Goal: Information Seeking & Learning: Learn about a topic

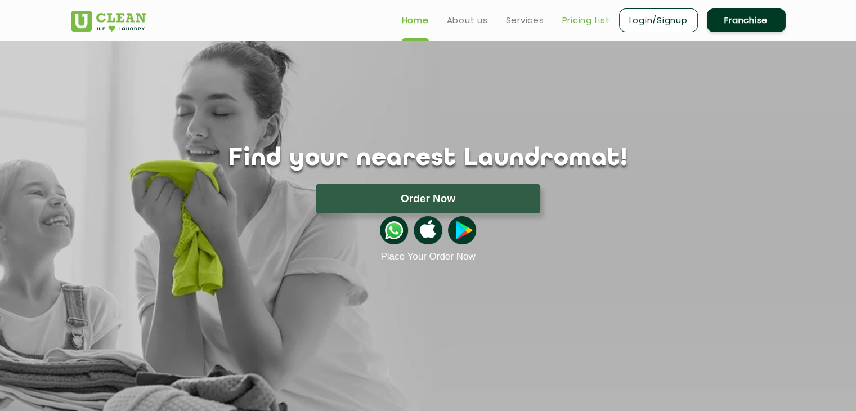
click at [573, 22] on link "Pricing List" at bounding box center [586, 21] width 48 height 14
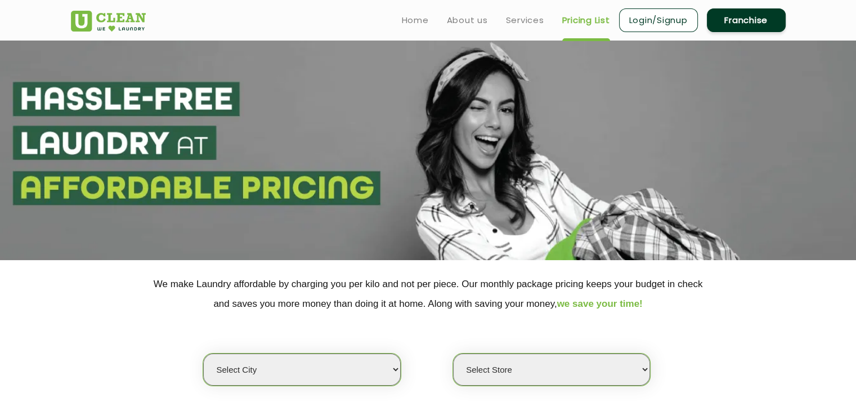
click at [525, 188] on section at bounding box center [428, 151] width 856 height 220
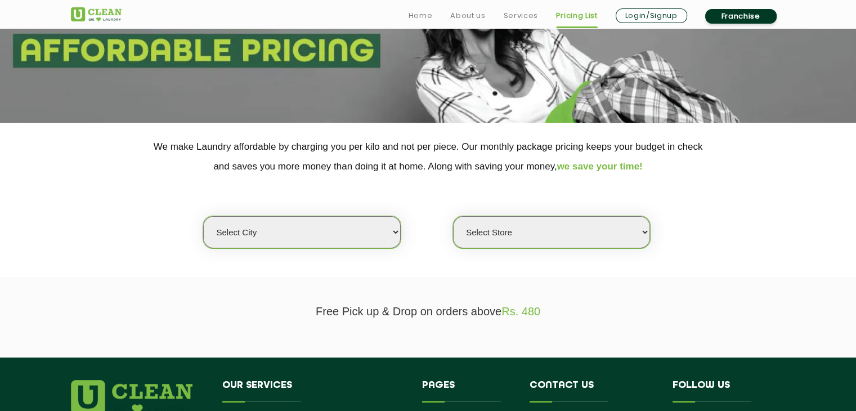
scroll to position [139, 0]
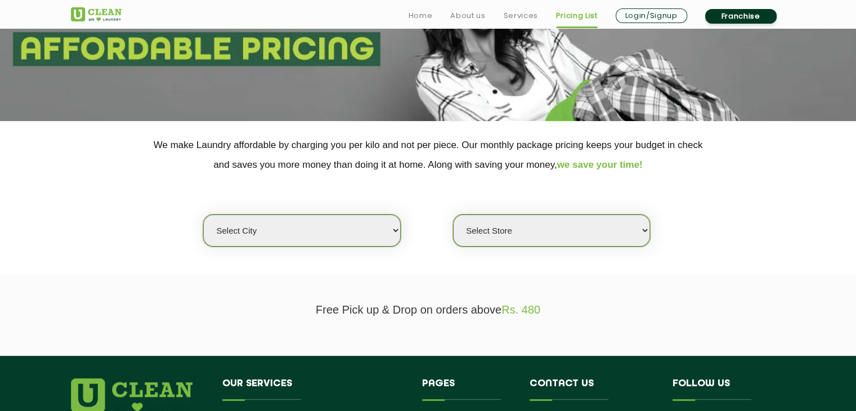
click at [334, 234] on select "Select city [GEOGRAPHIC_DATA] [GEOGRAPHIC_DATA] [GEOGRAPHIC_DATA] [GEOGRAPHIC_D…" at bounding box center [301, 230] width 197 height 32
select select "61"
click at [203, 214] on select "Select city [GEOGRAPHIC_DATA] [GEOGRAPHIC_DATA] [GEOGRAPHIC_DATA] [GEOGRAPHIC_D…" at bounding box center [301, 230] width 197 height 32
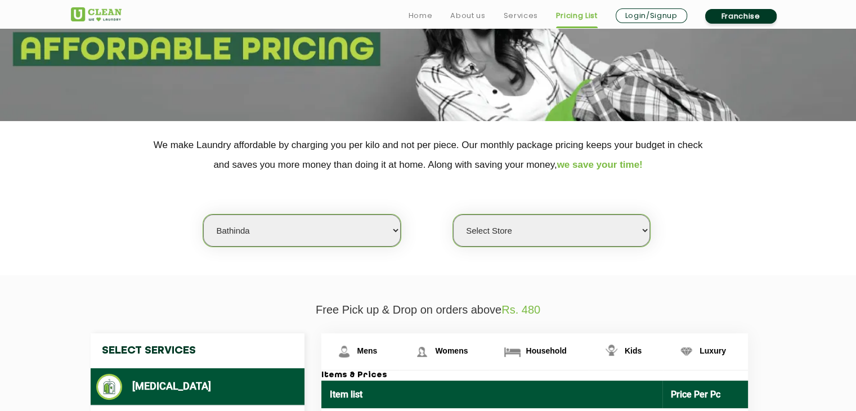
click at [504, 235] on select "Select Store [GEOGRAPHIC_DATA](TEST) UClean Bathinda" at bounding box center [551, 230] width 197 height 32
click at [453, 214] on select "Select Store [GEOGRAPHIC_DATA](TEST) UClean Bathinda" at bounding box center [551, 230] width 197 height 32
click at [530, 236] on select "Select Store [GEOGRAPHIC_DATA](TEST) UClean Bathinda" at bounding box center [551, 230] width 197 height 32
select select "341"
click at [453, 214] on select "Select Store [GEOGRAPHIC_DATA](TEST) UClean Bathinda" at bounding box center [551, 230] width 197 height 32
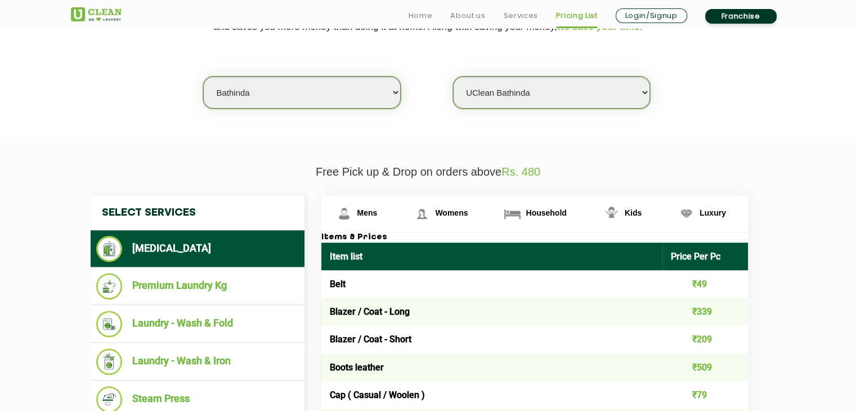
scroll to position [363, 0]
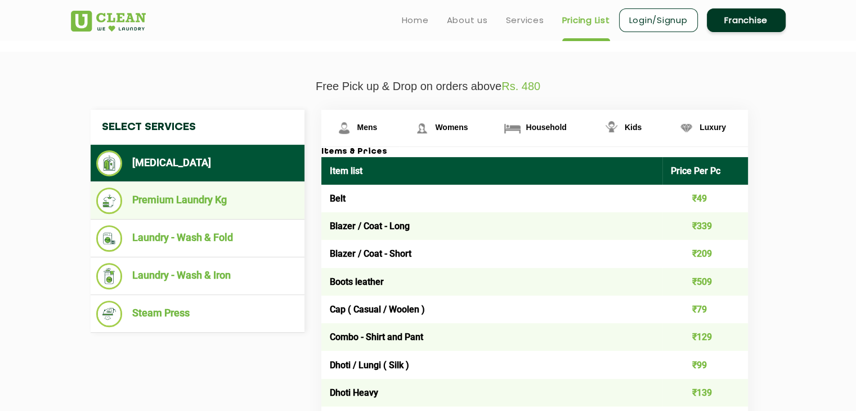
click at [207, 199] on li "Premium Laundry Kg" at bounding box center [197, 200] width 203 height 26
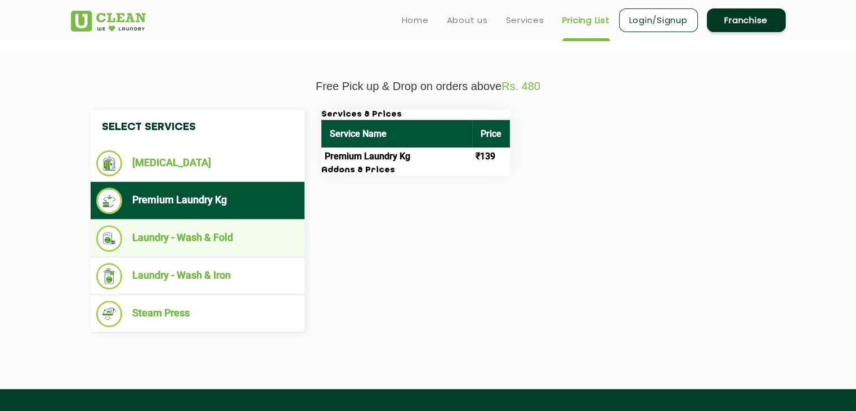
click at [218, 240] on li "Laundry - Wash & Fold" at bounding box center [197, 238] width 203 height 26
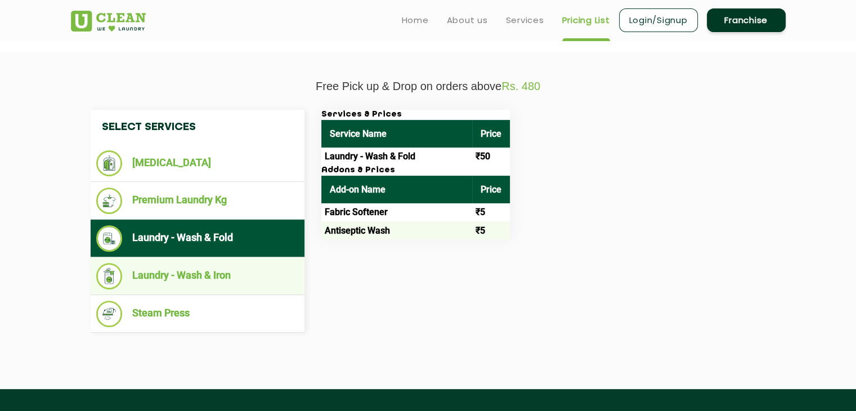
click at [218, 280] on li "Laundry - Wash & Iron" at bounding box center [197, 276] width 203 height 26
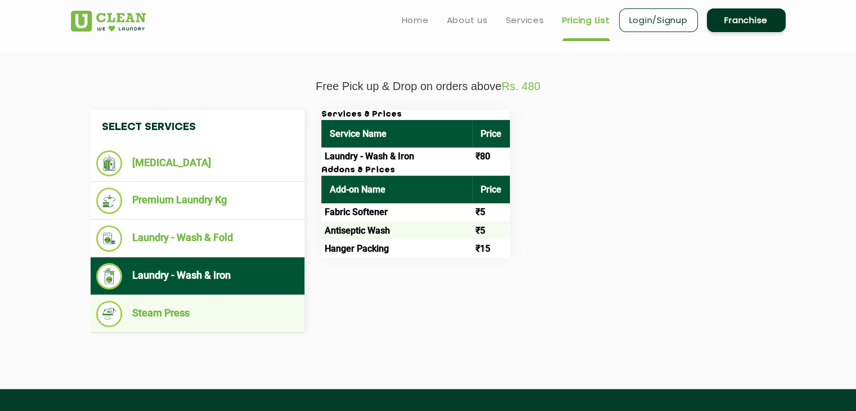
click at [227, 306] on li "Steam Press" at bounding box center [197, 314] width 203 height 26
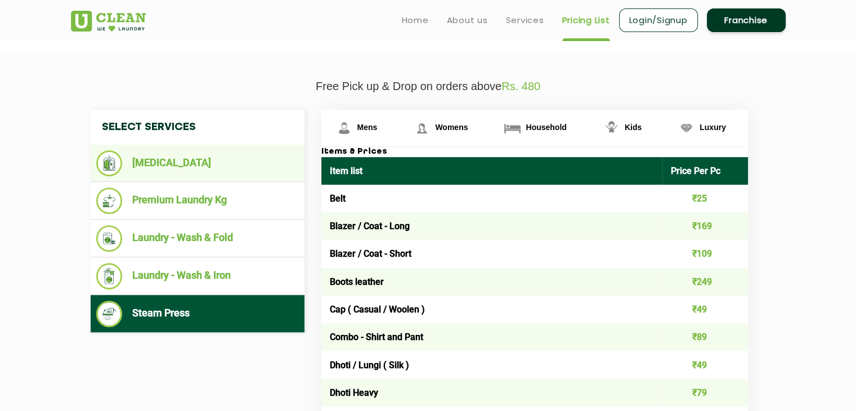
click at [187, 161] on li "[MEDICAL_DATA]" at bounding box center [197, 163] width 203 height 26
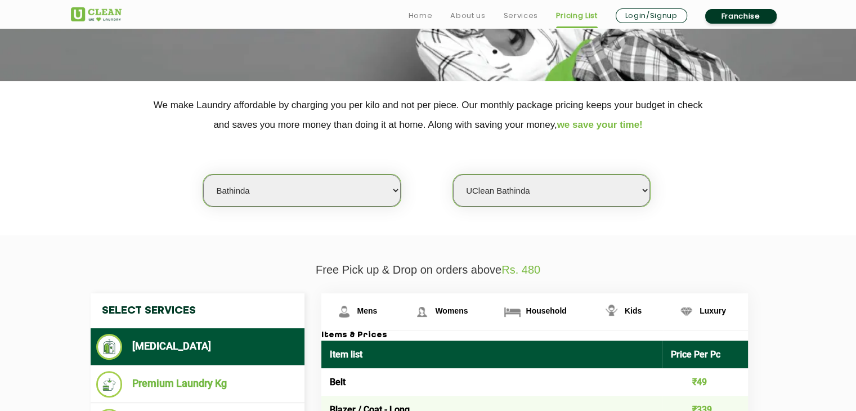
scroll to position [252, 0]
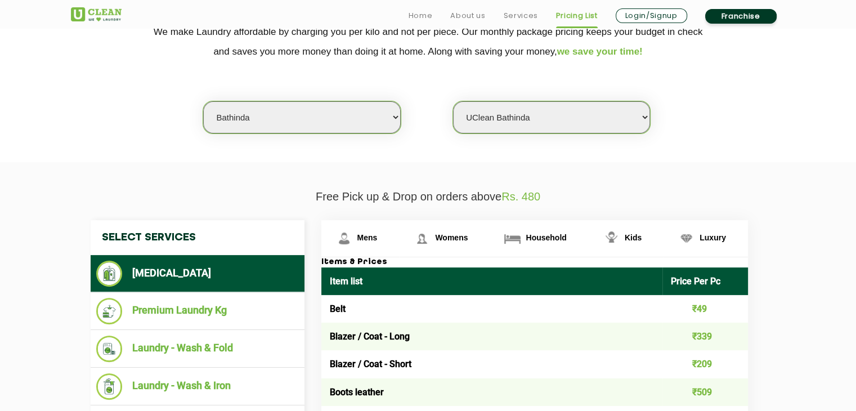
click at [337, 117] on select "Select city [GEOGRAPHIC_DATA] [GEOGRAPHIC_DATA] [GEOGRAPHIC_DATA] [GEOGRAPHIC_D…" at bounding box center [301, 117] width 197 height 32
select select "164"
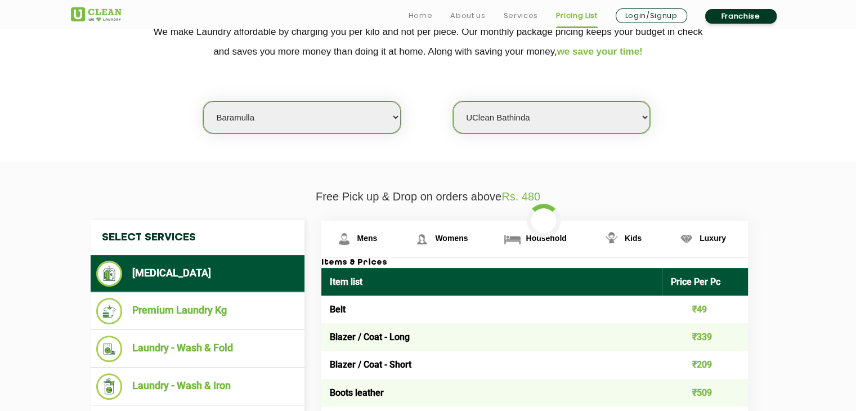
select select "0"
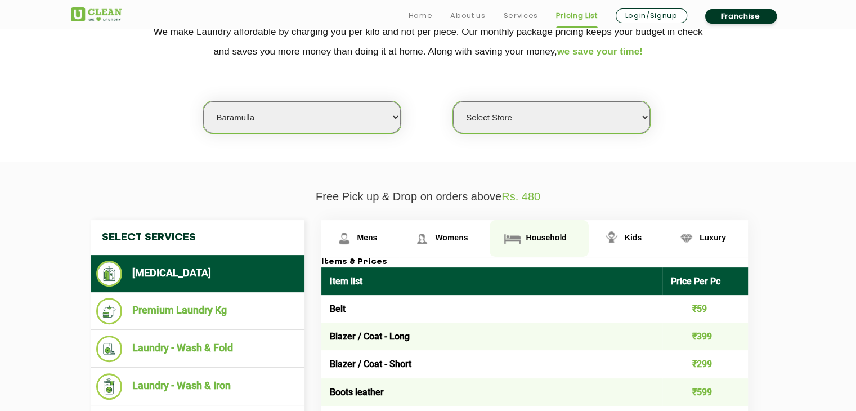
click at [541, 238] on span "Household" at bounding box center [546, 237] width 41 height 9
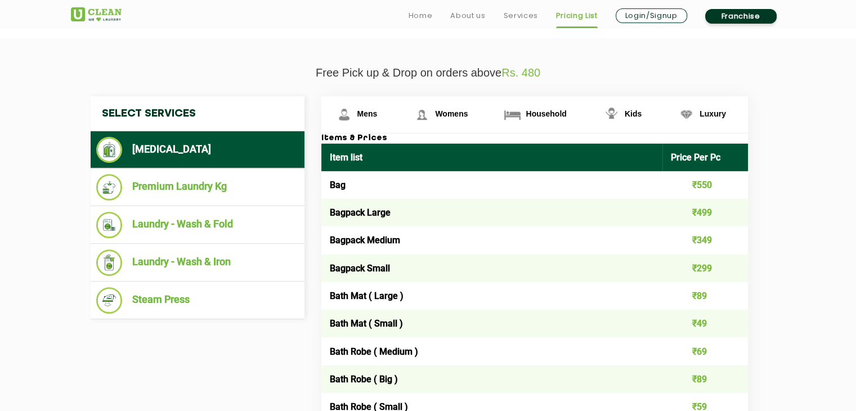
scroll to position [378, 0]
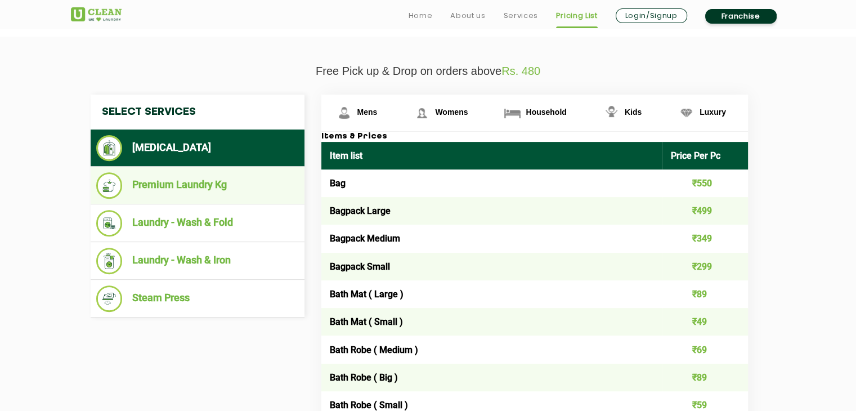
click at [222, 182] on li "Premium Laundry Kg" at bounding box center [197, 185] width 203 height 26
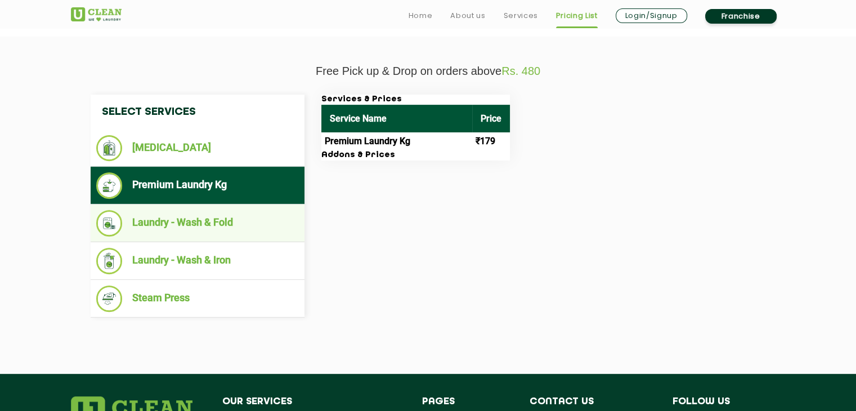
click at [227, 218] on li "Laundry - Wash & Fold" at bounding box center [197, 223] width 203 height 26
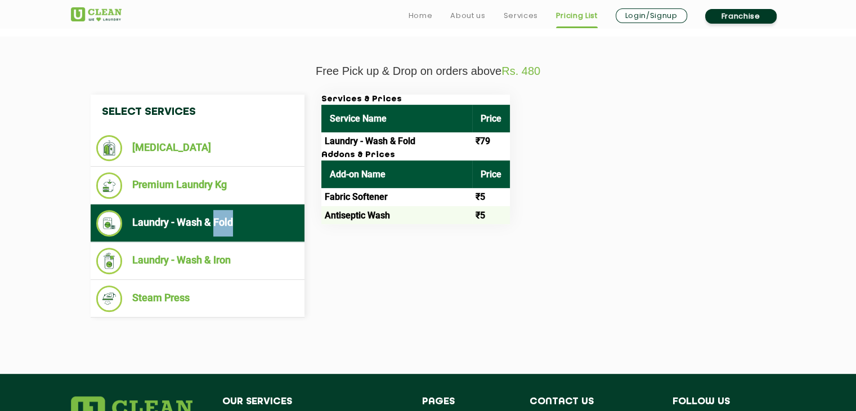
click at [227, 218] on li "Laundry - Wash & Fold" at bounding box center [197, 223] width 203 height 26
click at [229, 218] on li "Laundry - Wash & Fold" at bounding box center [197, 223] width 203 height 26
click at [522, 22] on link "Services" at bounding box center [520, 16] width 34 height 14
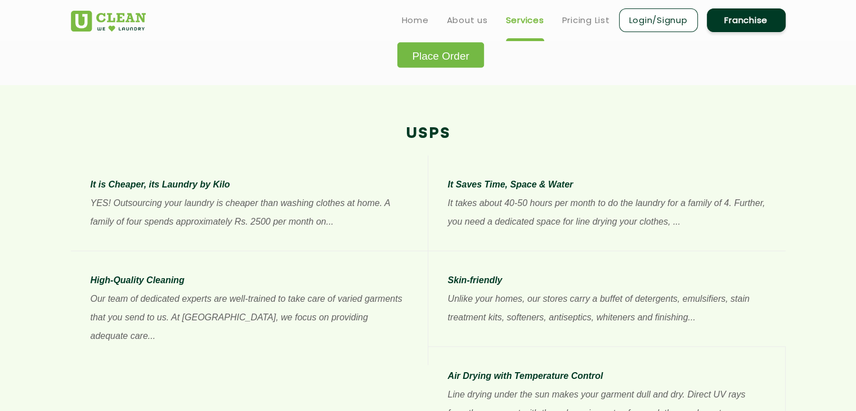
scroll to position [793, 0]
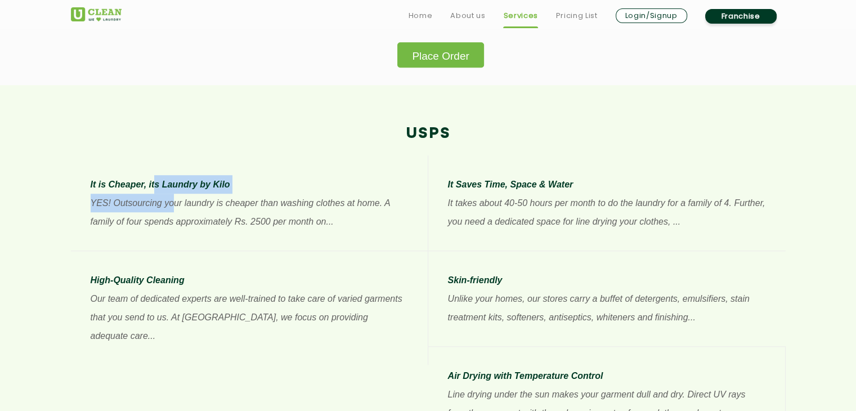
drag, startPoint x: 176, startPoint y: 207, endPoint x: 153, endPoint y: 176, distance: 38.6
click at [153, 176] on div "It is Cheaper, its Laundry by Kilo YES! Outsourcing your laundry is cheaper tha…" at bounding box center [250, 203] width 318 height 56
click at [153, 176] on p "It is Cheaper, its Laundry by Kilo" at bounding box center [250, 184] width 318 height 19
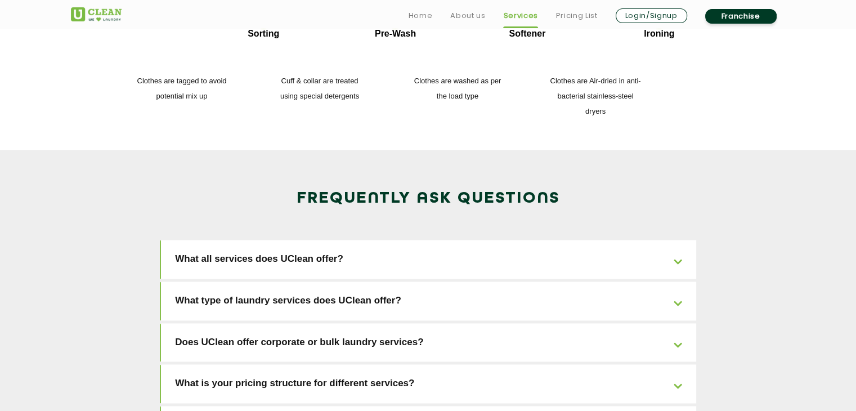
scroll to position [1684, 0]
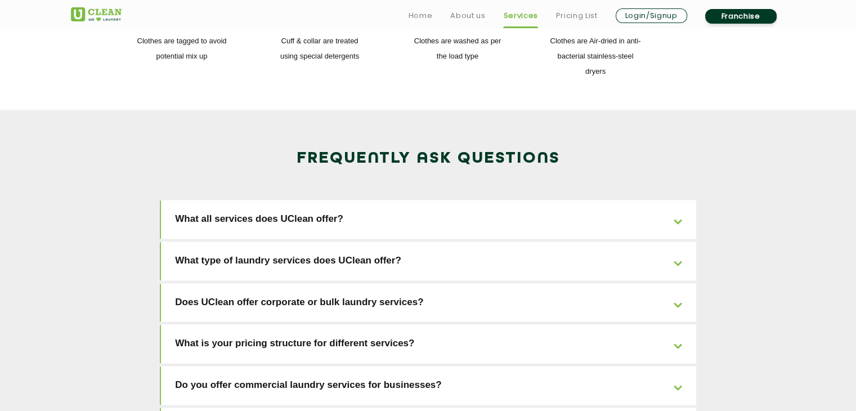
click at [522, 283] on link "Does UClean offer corporate or bulk laundry services?" at bounding box center [428, 302] width 535 height 39
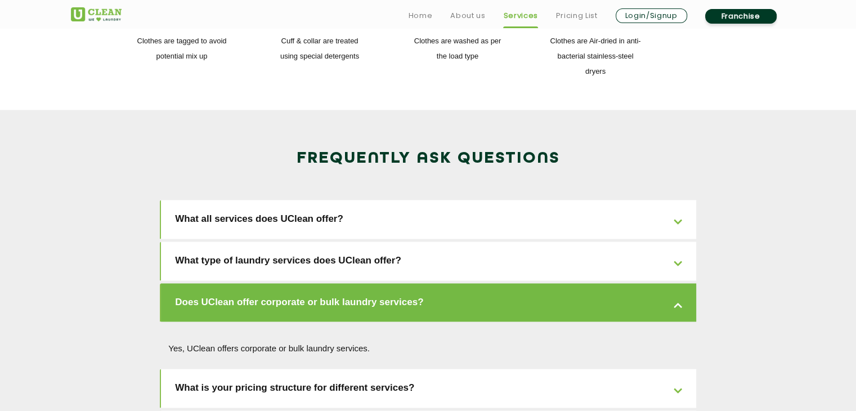
click at [522, 283] on link "Does UClean offer corporate or bulk laundry services?" at bounding box center [428, 302] width 535 height 39
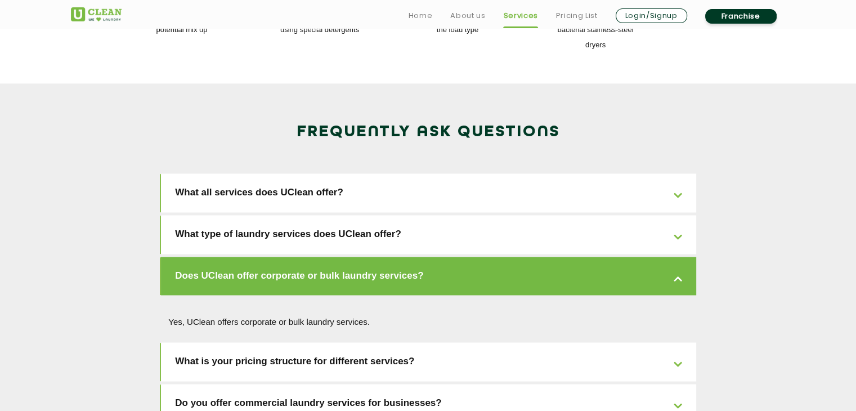
scroll to position [1711, 0]
click at [507, 256] on link "Does UClean offer corporate or bulk laundry services?" at bounding box center [428, 275] width 535 height 39
click at [493, 342] on link "What is your pricing structure for different services?" at bounding box center [428, 361] width 535 height 39
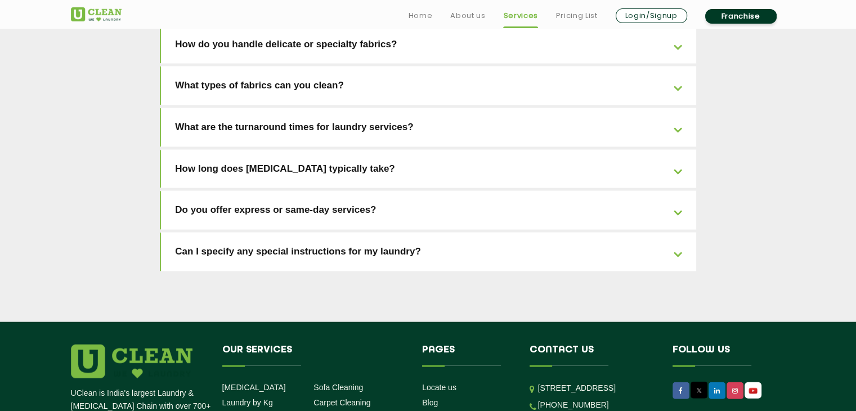
scroll to position [2630, 0]
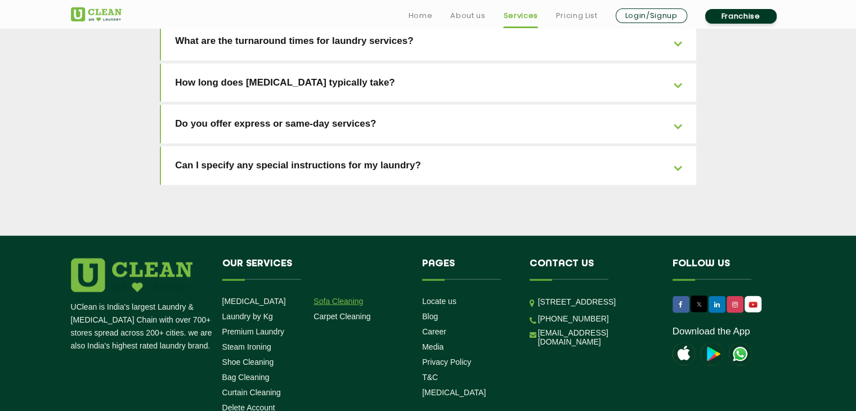
click at [342, 297] on link "Sofa Cleaning" at bounding box center [339, 301] width 50 height 9
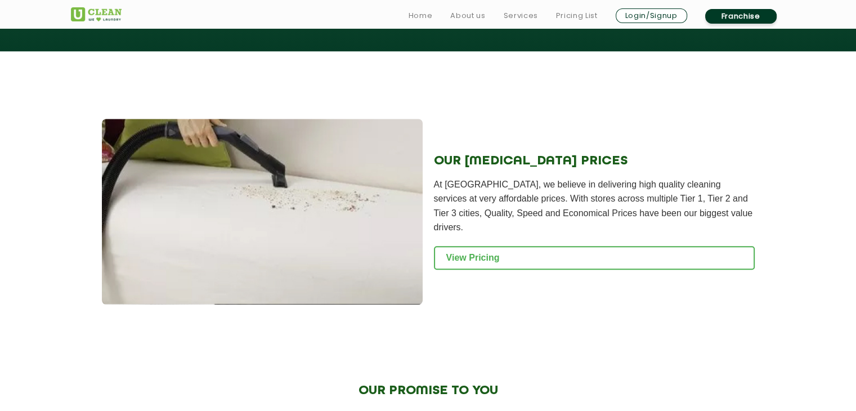
scroll to position [1092, 0]
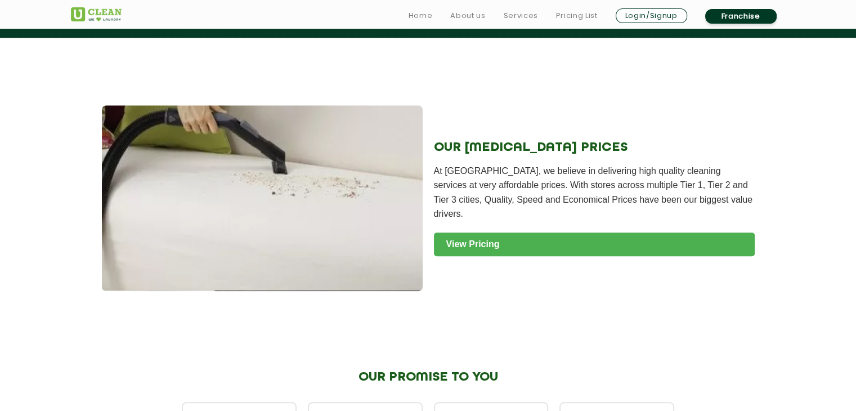
click at [473, 235] on link "View Pricing" at bounding box center [594, 244] width 321 height 24
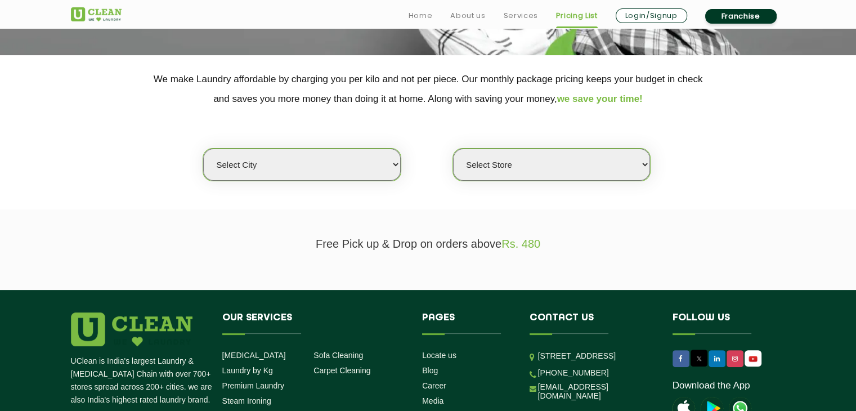
scroll to position [274, 0]
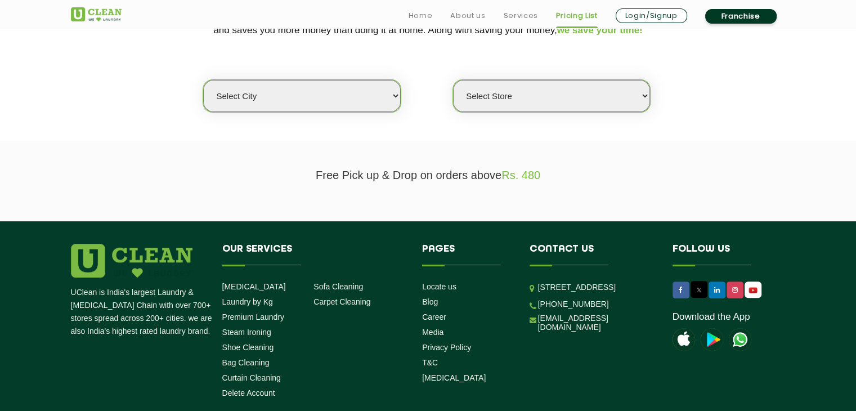
click at [324, 95] on select "Select city [GEOGRAPHIC_DATA] [GEOGRAPHIC_DATA] [GEOGRAPHIC_DATA] [GEOGRAPHIC_D…" at bounding box center [301, 96] width 197 height 32
select select "61"
click at [203, 80] on select "Select city [GEOGRAPHIC_DATA] [GEOGRAPHIC_DATA] [GEOGRAPHIC_DATA] [GEOGRAPHIC_D…" at bounding box center [301, 96] width 197 height 32
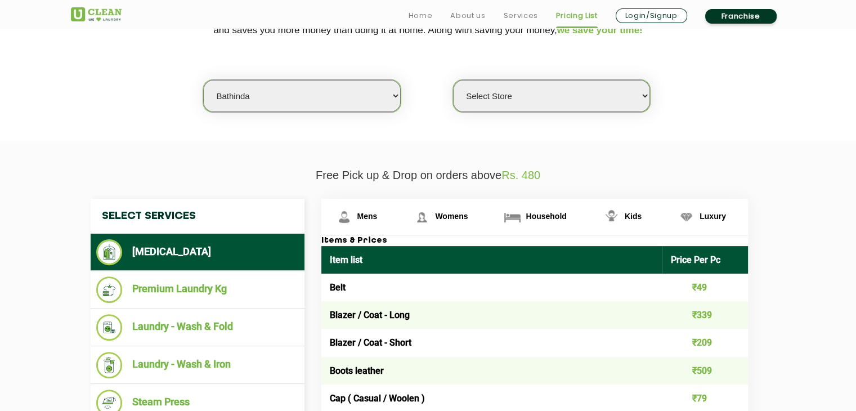
click at [549, 105] on select "Select Store [GEOGRAPHIC_DATA](TEST) UClean Bathinda" at bounding box center [551, 96] width 197 height 32
select select "341"
click at [453, 80] on select "Select Store [GEOGRAPHIC_DATA](TEST) UClean Bathinda" at bounding box center [551, 96] width 197 height 32
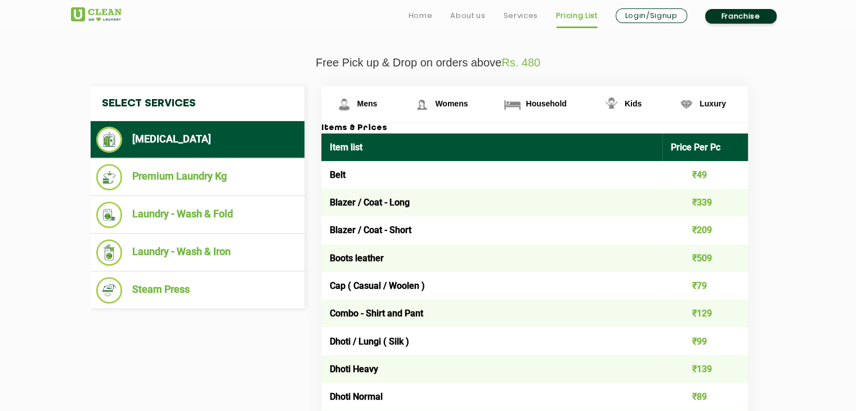
scroll to position [387, 0]
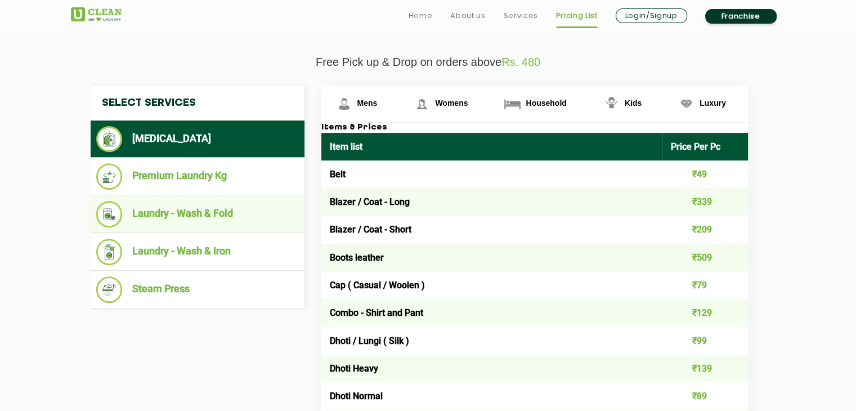
click at [231, 208] on li "Laundry - Wash & Fold" at bounding box center [197, 214] width 203 height 26
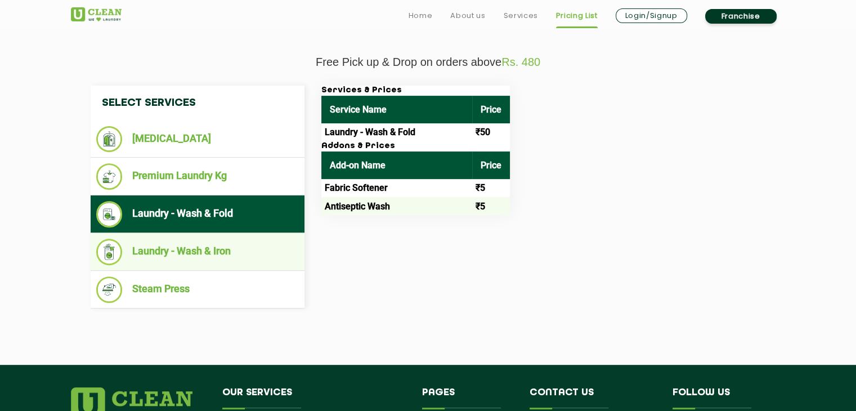
click at [249, 246] on li "Laundry - Wash & Iron" at bounding box center [197, 252] width 203 height 26
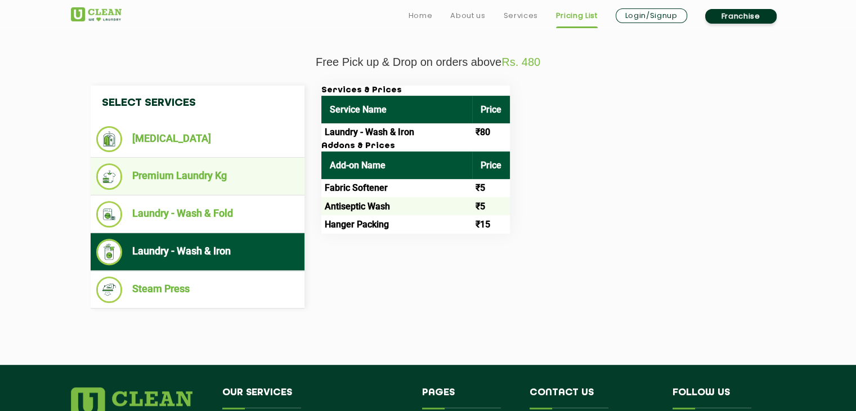
click at [238, 173] on li "Premium Laundry Kg" at bounding box center [197, 176] width 203 height 26
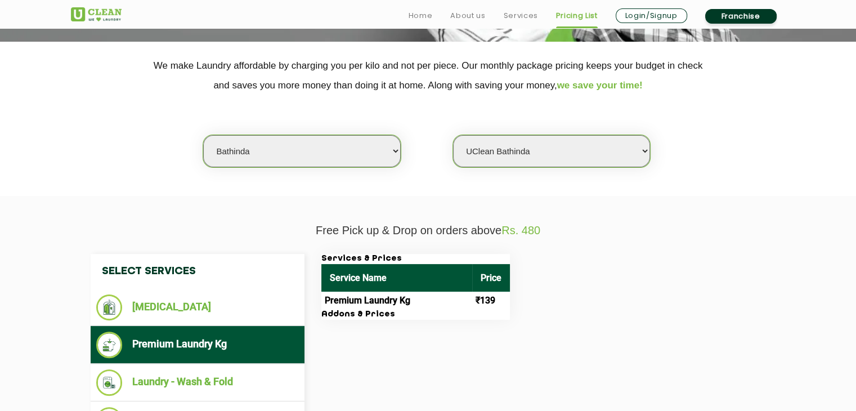
scroll to position [218, 0]
click at [354, 155] on select "Select city [GEOGRAPHIC_DATA] [GEOGRAPHIC_DATA] [GEOGRAPHIC_DATA] [GEOGRAPHIC_D…" at bounding box center [301, 151] width 197 height 32
select select "31"
click at [203, 135] on select "Select city [GEOGRAPHIC_DATA] [GEOGRAPHIC_DATA] [GEOGRAPHIC_DATA] [GEOGRAPHIC_D…" at bounding box center [301, 151] width 197 height 32
select select "0"
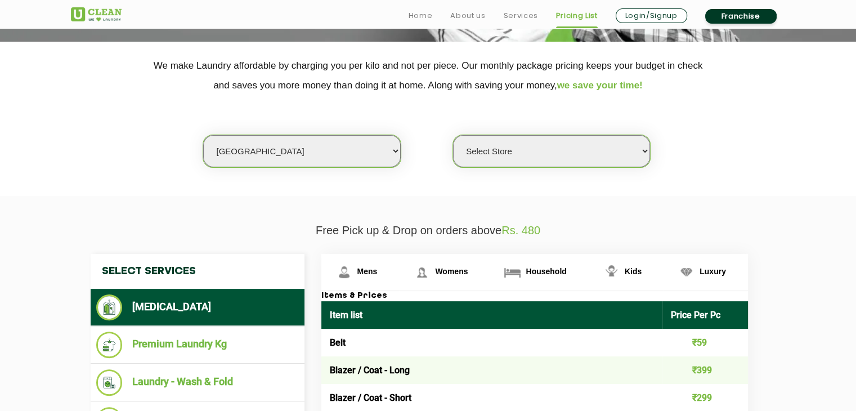
click at [525, 148] on select "Select Store" at bounding box center [551, 151] width 197 height 32
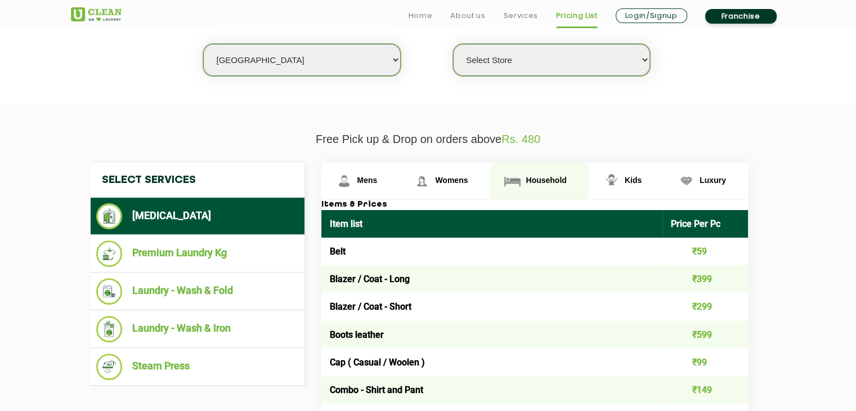
scroll to position [207, 0]
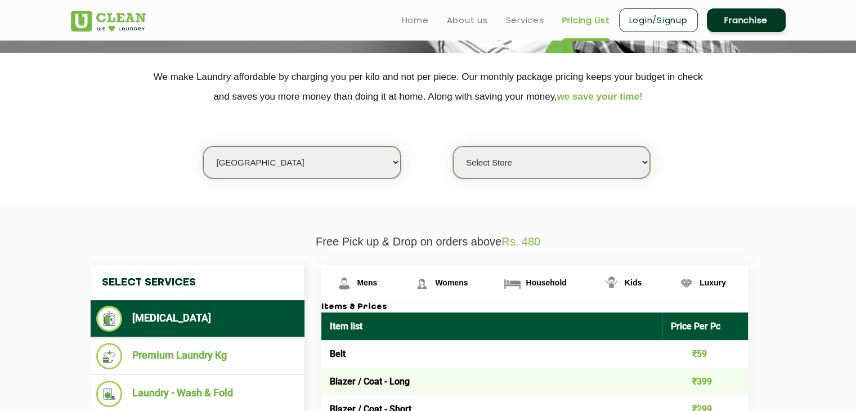
click at [329, 173] on select "Select city [GEOGRAPHIC_DATA] [GEOGRAPHIC_DATA] [GEOGRAPHIC_DATA] [GEOGRAPHIC_D…" at bounding box center [301, 162] width 197 height 32
select select "5"
click at [203, 146] on select "Select city [GEOGRAPHIC_DATA] [GEOGRAPHIC_DATA] [GEOGRAPHIC_DATA] [GEOGRAPHIC_D…" at bounding box center [301, 162] width 197 height 32
click at [529, 167] on select "Select Store UClean Narsingi UClean Nizampet UClean Sangareddy UClean Gachibowl…" at bounding box center [551, 162] width 197 height 32
click at [528, 167] on select "Select Store UClean Narsingi UClean Nizampet UClean Sangareddy UClean Gachibowl…" at bounding box center [551, 162] width 197 height 32
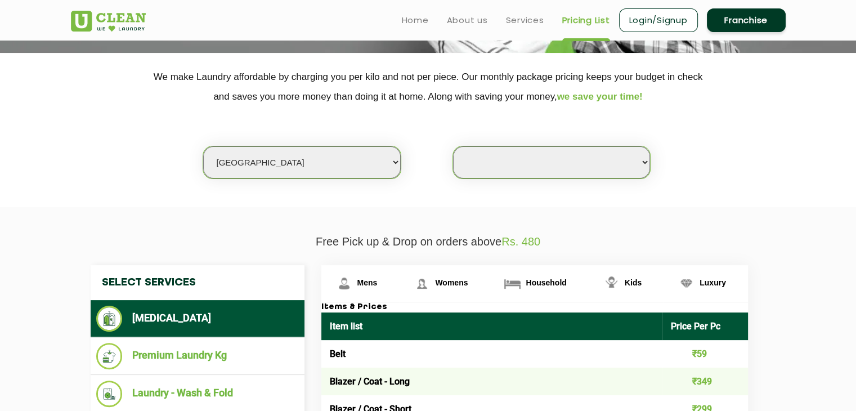
click at [528, 167] on select "Select Store UClean Narsingi UClean Nizampet UClean Sangareddy UClean Gachibowl…" at bounding box center [551, 162] width 197 height 32
select select "383"
click at [453, 146] on select "Select Store UClean Narsingi UClean Nizampet UClean Sangareddy UClean Gachibowl…" at bounding box center [551, 162] width 197 height 32
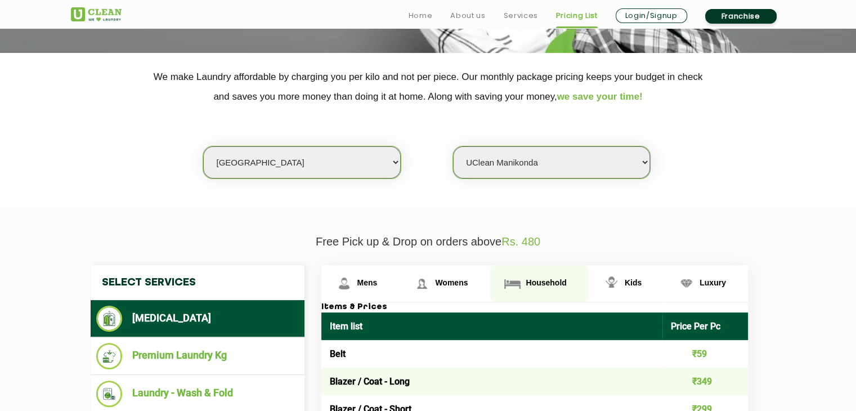
scroll to position [347, 0]
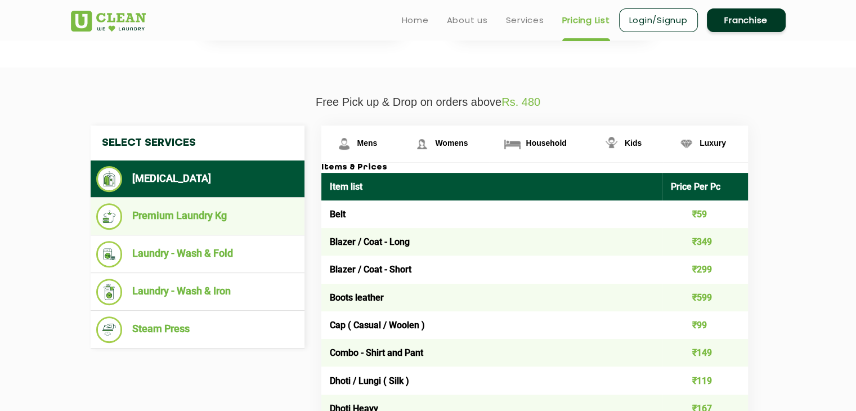
click at [230, 220] on li "Premium Laundry Kg" at bounding box center [197, 216] width 203 height 26
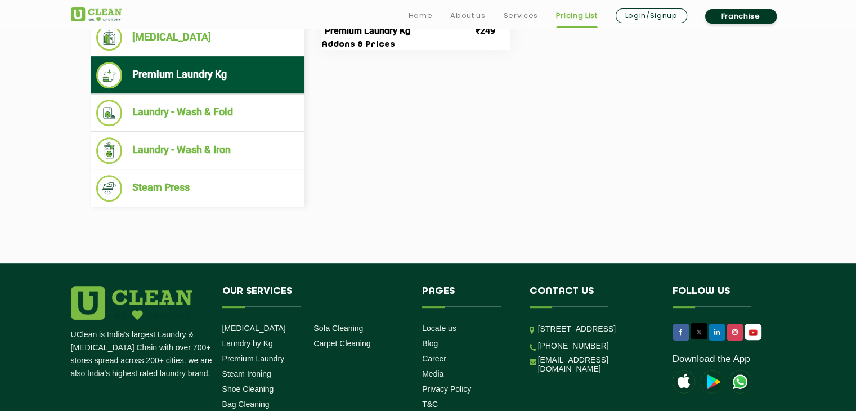
scroll to position [610, 0]
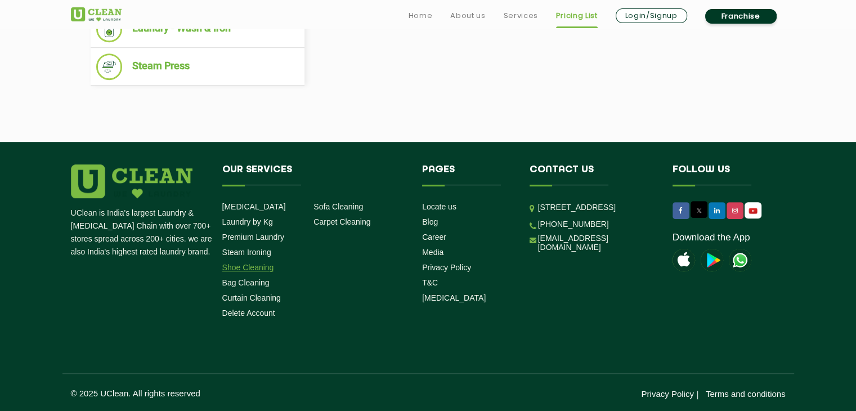
click at [254, 263] on link "Shoe Cleaning" at bounding box center [248, 267] width 52 height 9
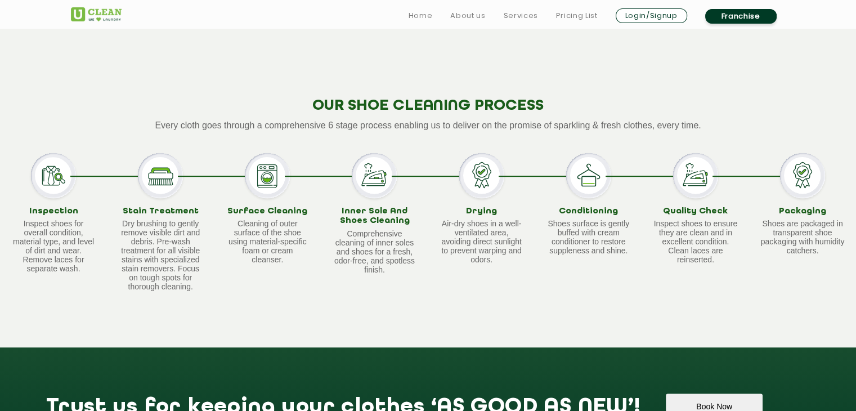
scroll to position [630, 0]
click at [386, 301] on div "OUR SHOE CLEANING PROCESS Every cloth goes through a comprehensive 6 stage proc…" at bounding box center [428, 186] width 856 height 321
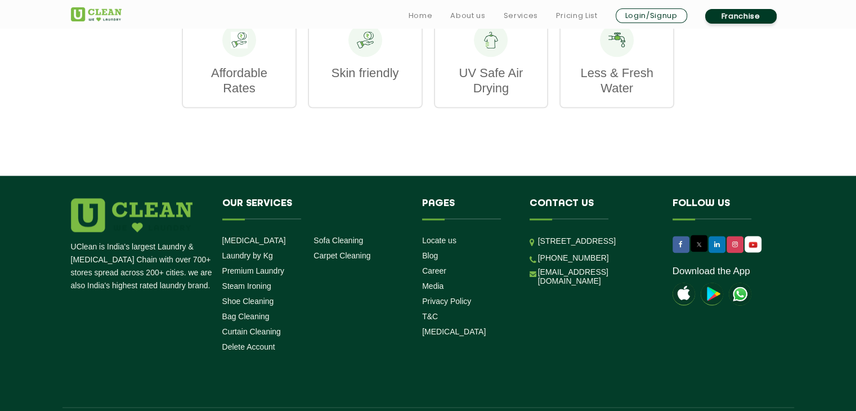
scroll to position [1500, 0]
